Goal: Navigation & Orientation: Find specific page/section

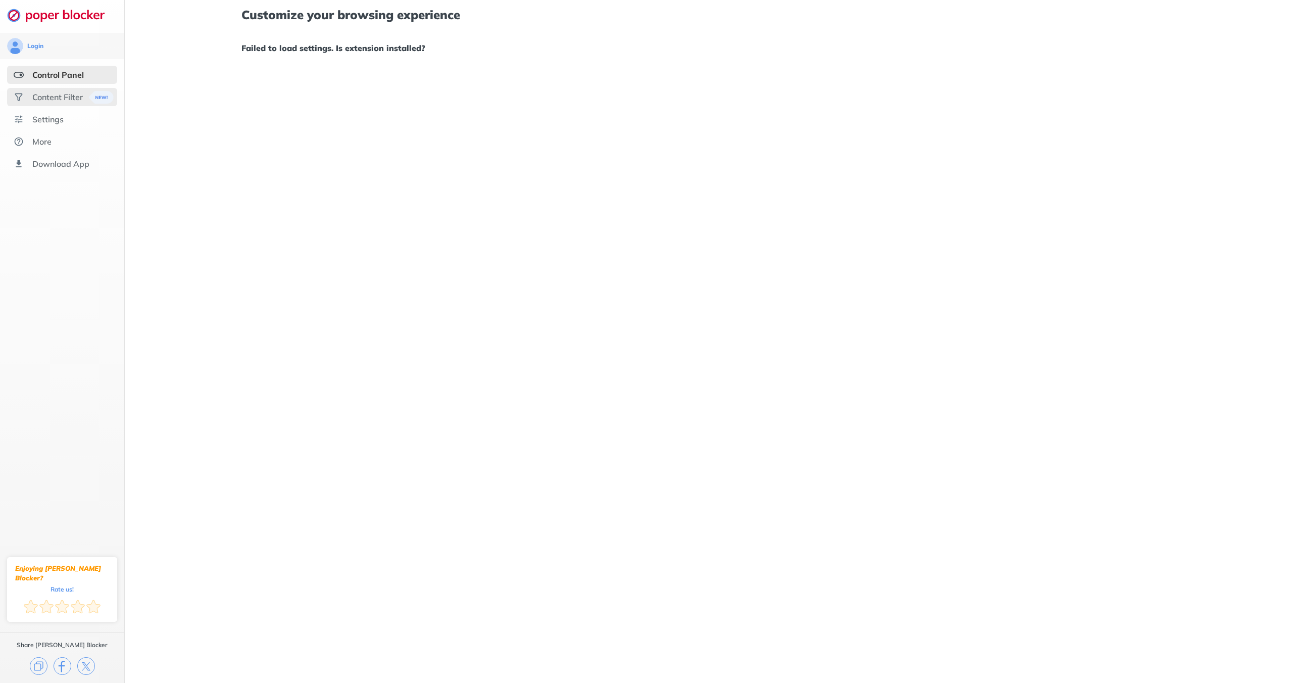
click at [71, 102] on div "Content Filter" at bounding box center [62, 97] width 110 height 18
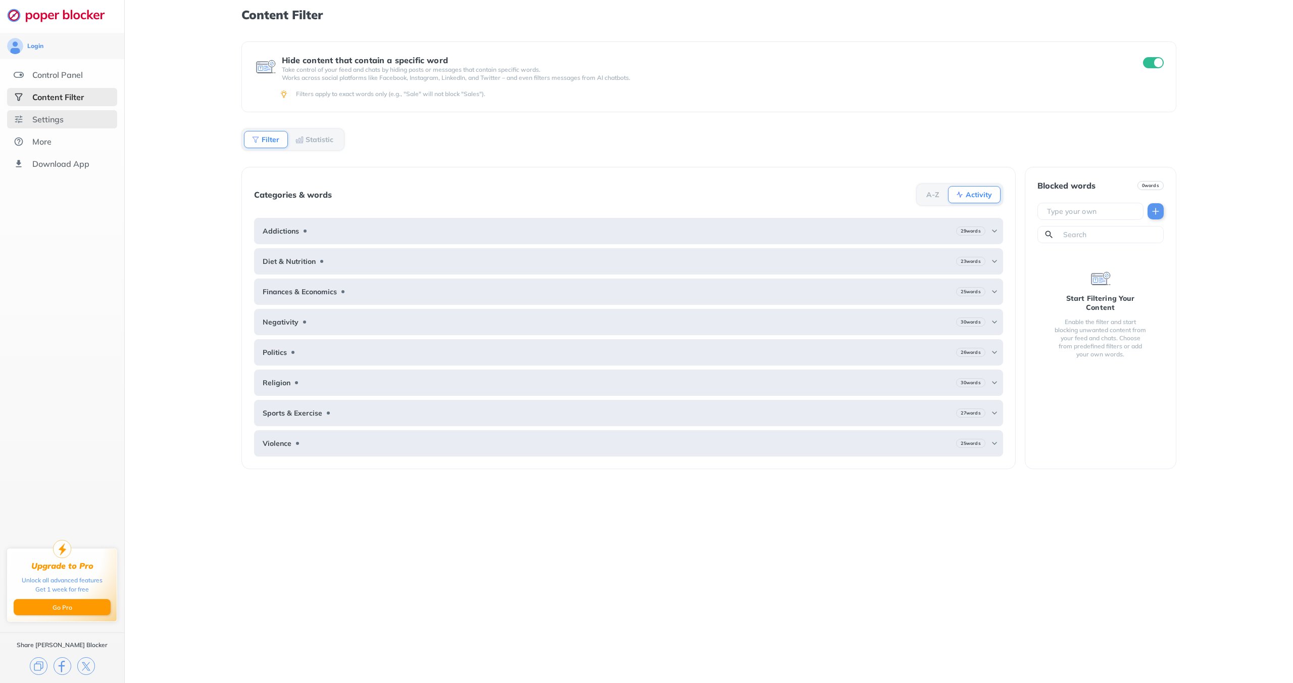
click at [26, 117] on div "Settings" at bounding box center [62, 119] width 110 height 18
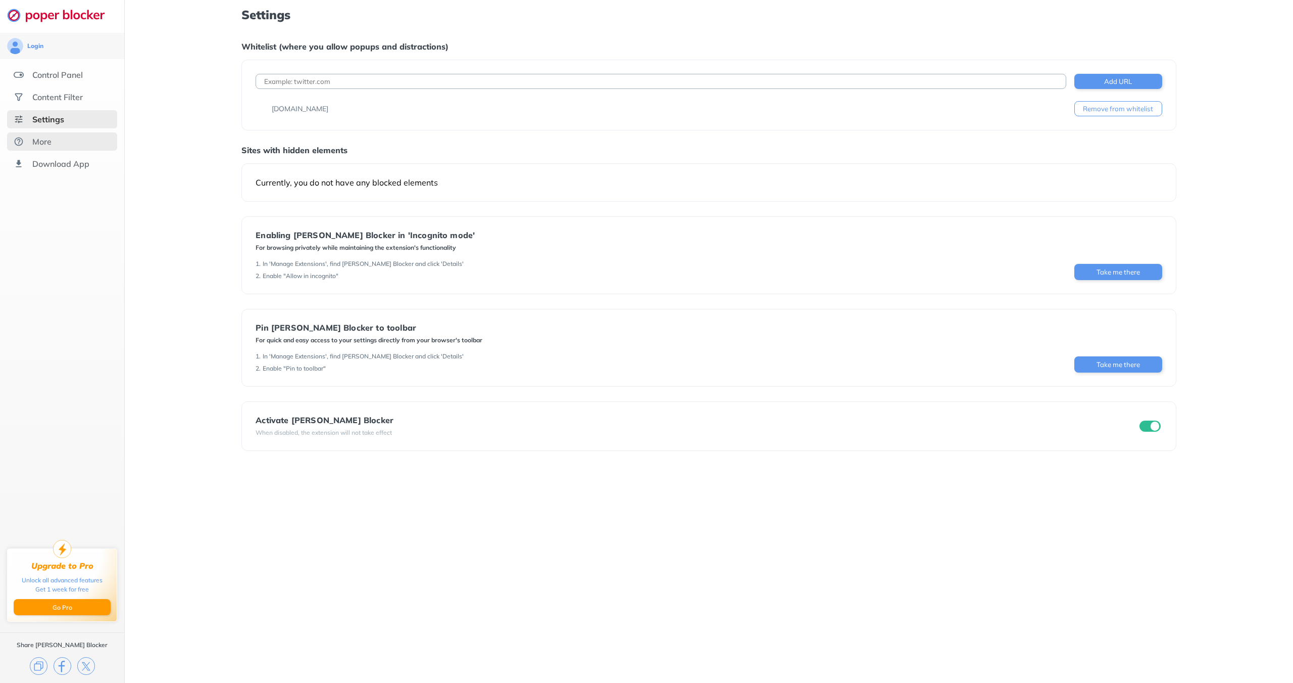
click at [27, 143] on div "More" at bounding box center [62, 141] width 110 height 18
